Goal: Task Accomplishment & Management: Use online tool/utility

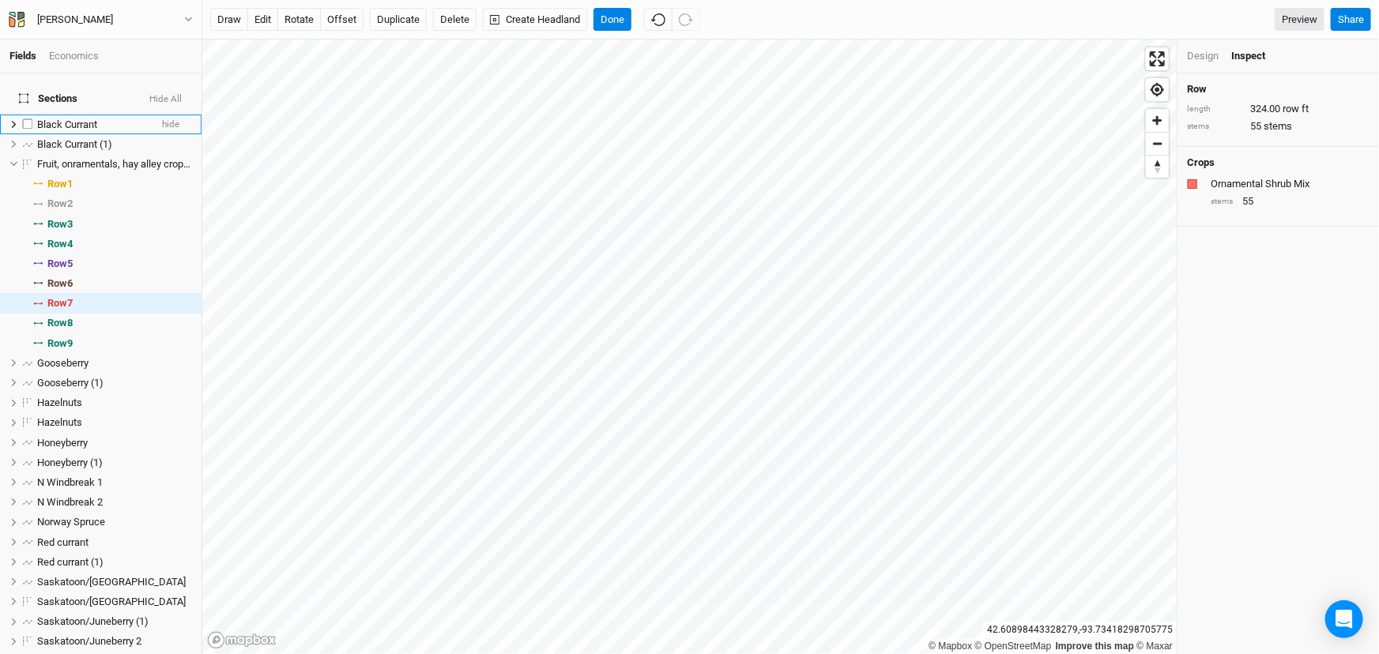
click at [91, 125] on span "Black Currant" at bounding box center [67, 125] width 60 height 12
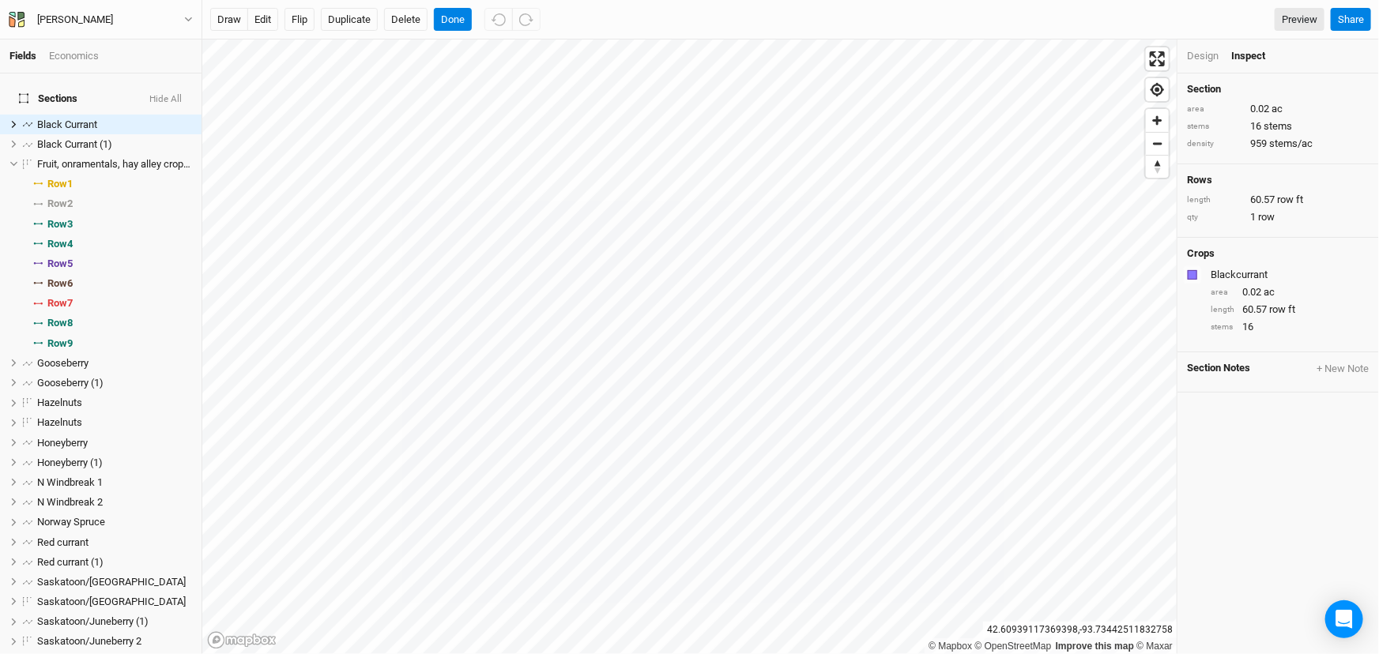
click at [1205, 55] on div "Design" at bounding box center [1203, 56] width 32 height 14
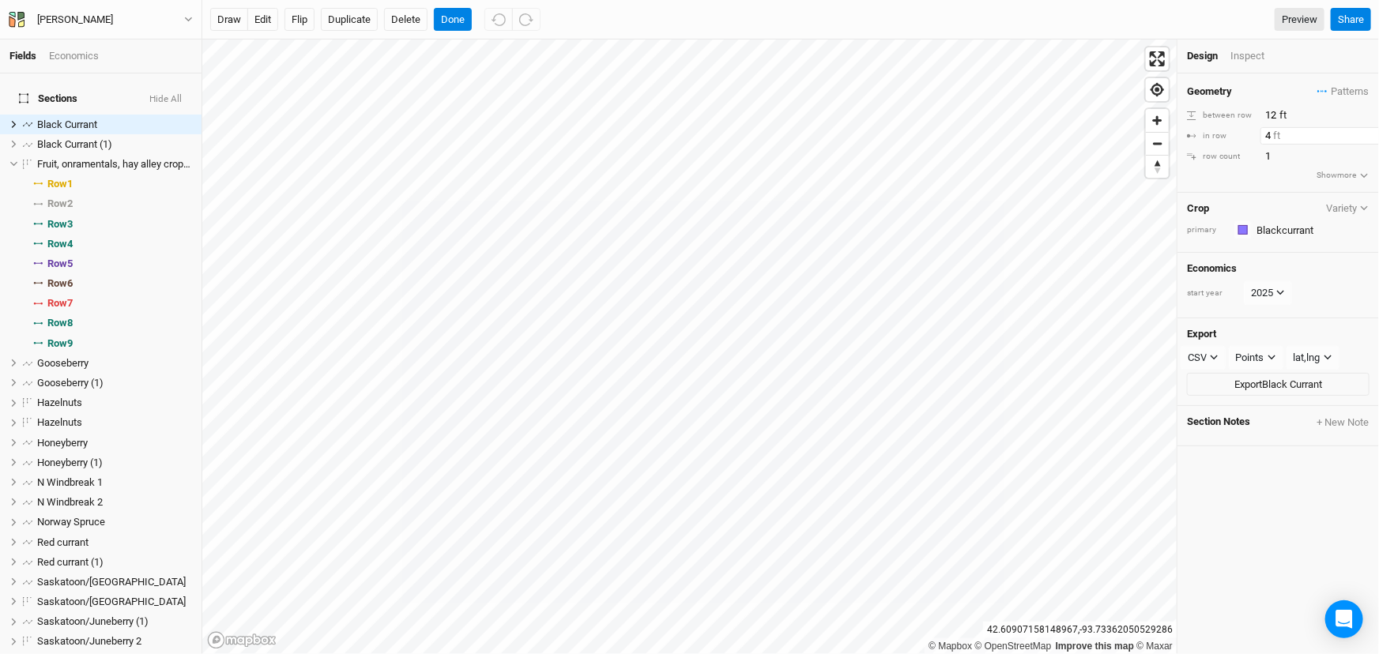
click at [1269, 143] on input "4" at bounding box center [1329, 135] width 138 height 17
type input "3"
click at [1225, 192] on div "Geometry Patterns Persimmon/pawpaw view ＋ New in-row pattern between row 12 ft …" at bounding box center [1278, 132] width 202 height 119
click at [105, 143] on span "Black Currant (1)" at bounding box center [74, 144] width 75 height 12
click at [1278, 145] on input "4" at bounding box center [1329, 135] width 138 height 17
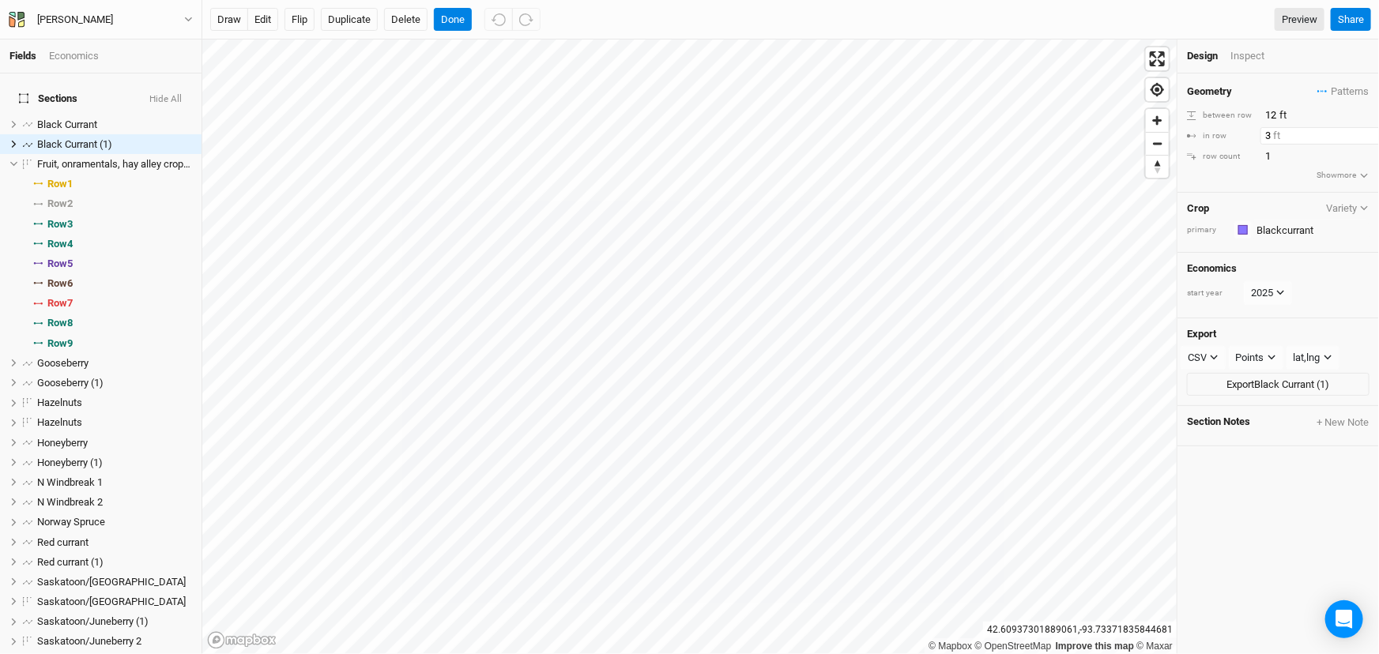
type input "3"
click at [1272, 205] on div "Crop Variety primary Colors Brown Orange Yellow Green Blue Purple Pink Red" at bounding box center [1278, 223] width 202 height 61
click at [1253, 66] on div "Design Inspect" at bounding box center [1278, 57] width 202 height 34
click at [96, 132] on li "Black Currant hide" at bounding box center [101, 125] width 202 height 20
click at [97, 148] on span "Black Currant (1)" at bounding box center [74, 144] width 75 height 12
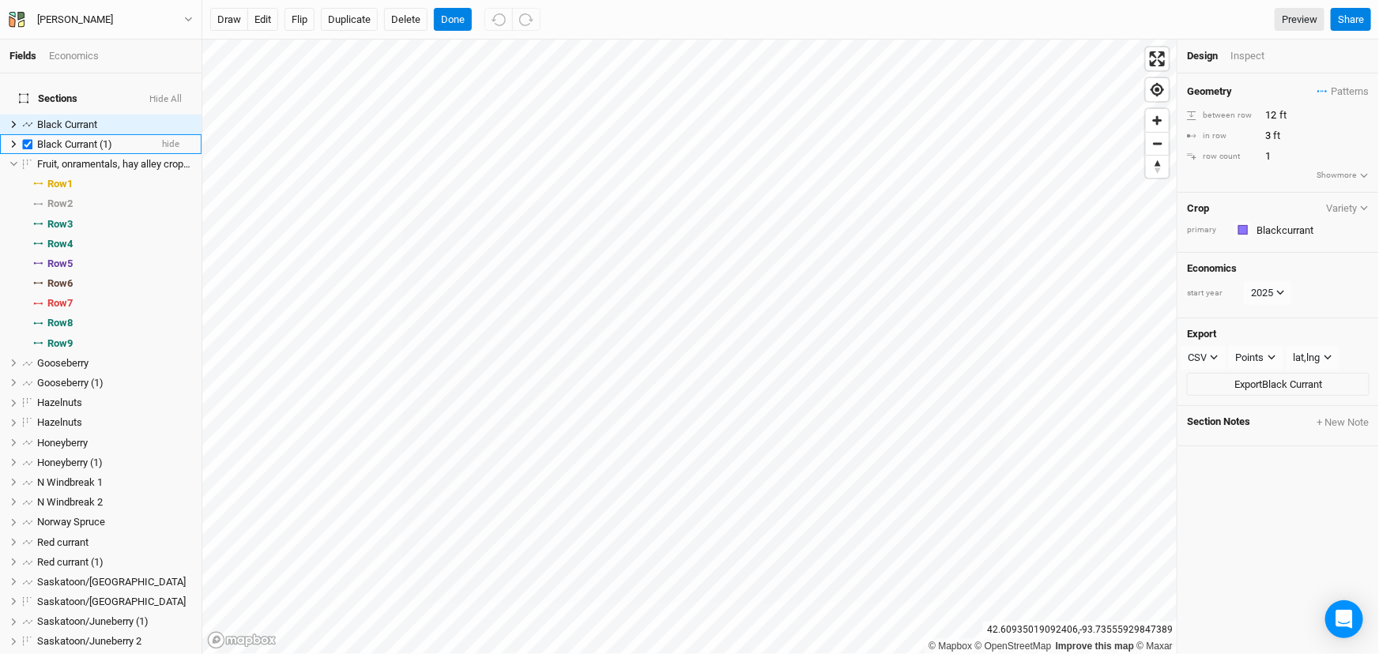
checkbox input "true"
